Goal: Check status: Check status

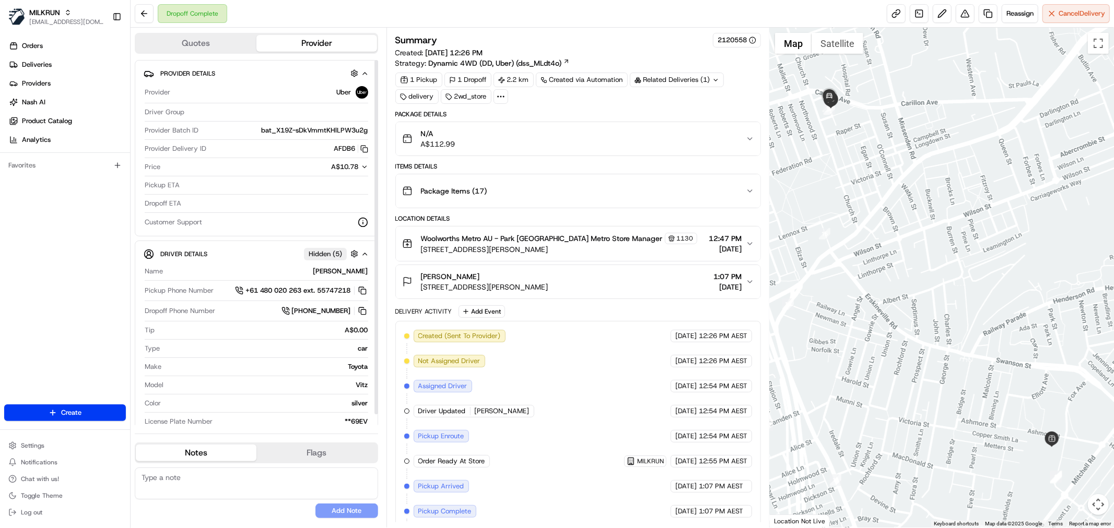
scroll to position [107, 0]
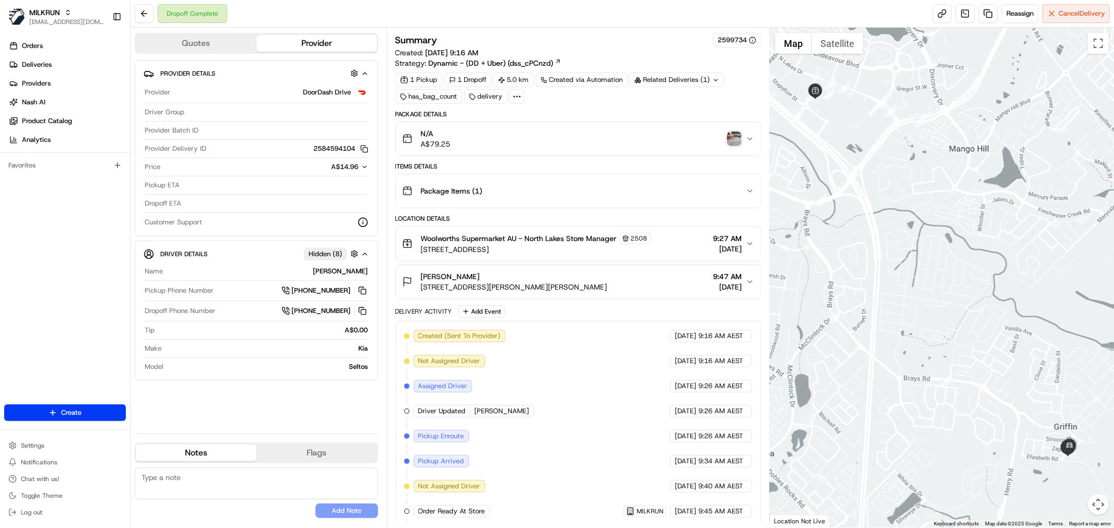
click at [739, 144] on img "button" at bounding box center [734, 139] width 15 height 15
